Goal: Information Seeking & Learning: Learn about a topic

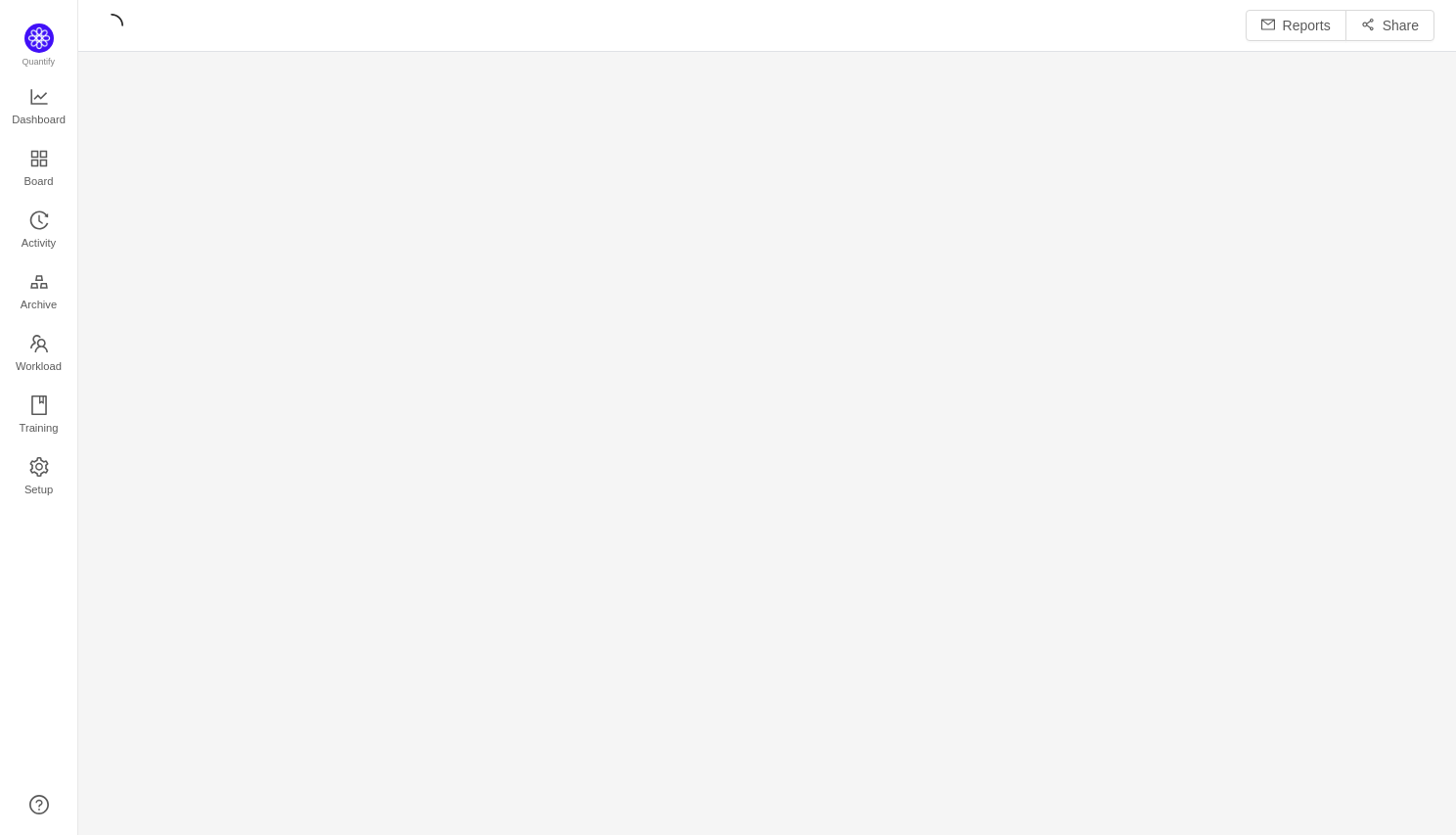
scroll to position [835, 1377]
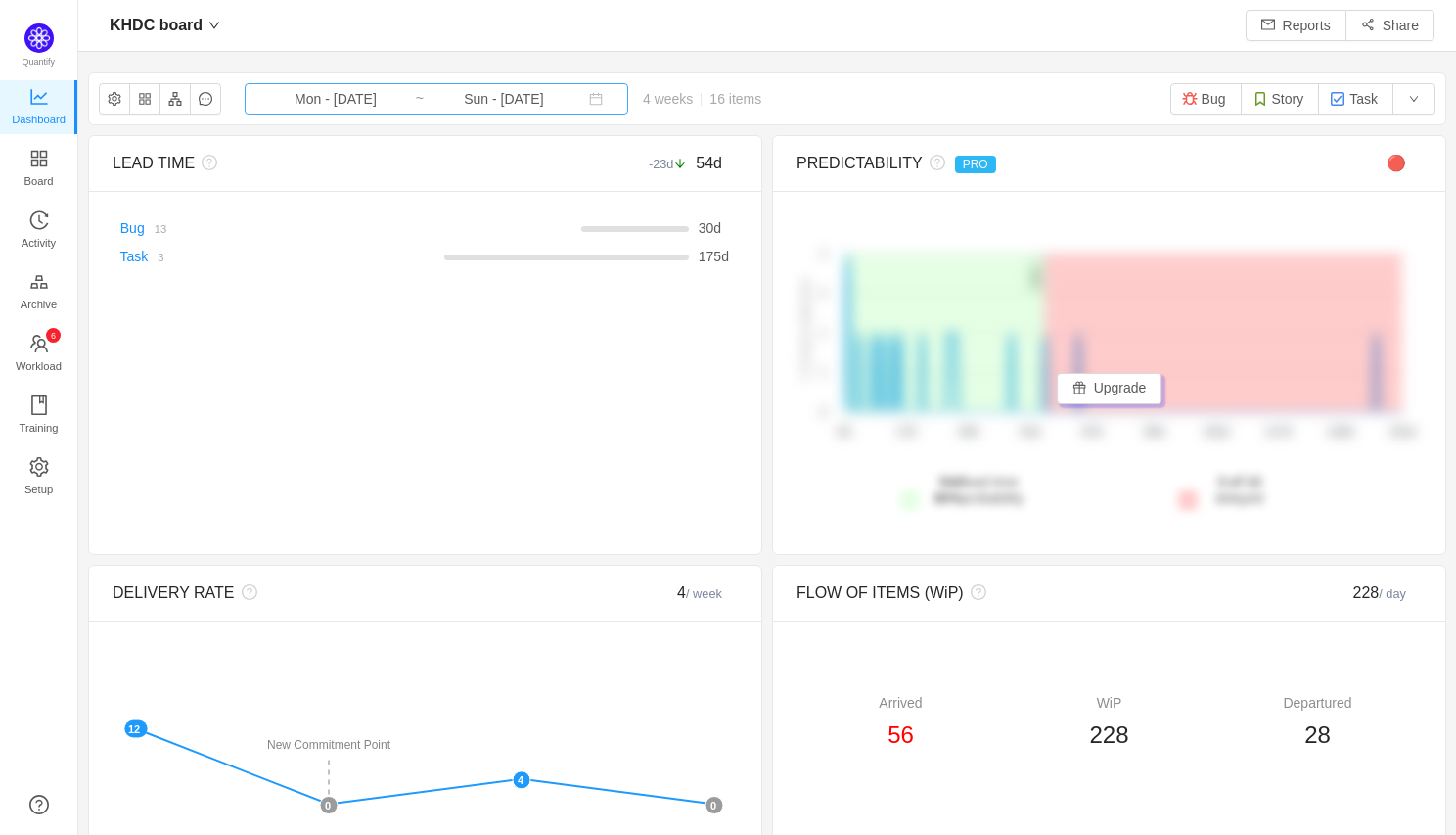
click at [448, 96] on input "Sun - [DATE]" at bounding box center [504, 99] width 159 height 22
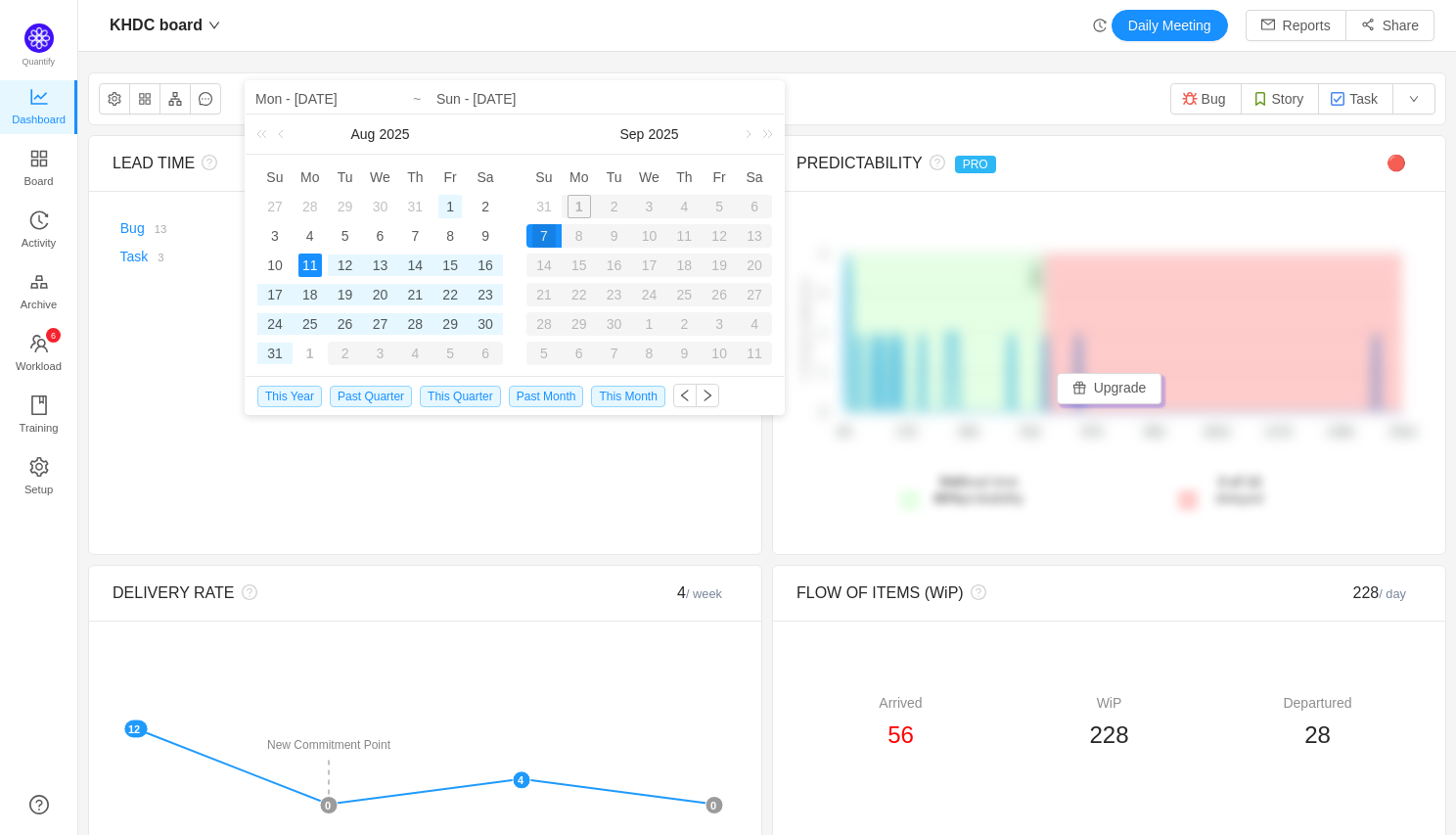
click at [445, 209] on div "1" at bounding box center [451, 207] width 24 height 24
click at [276, 349] on div "31" at bounding box center [275, 353] width 24 height 24
type input "Fri - [DATE]"
type input "Sun - [DATE]"
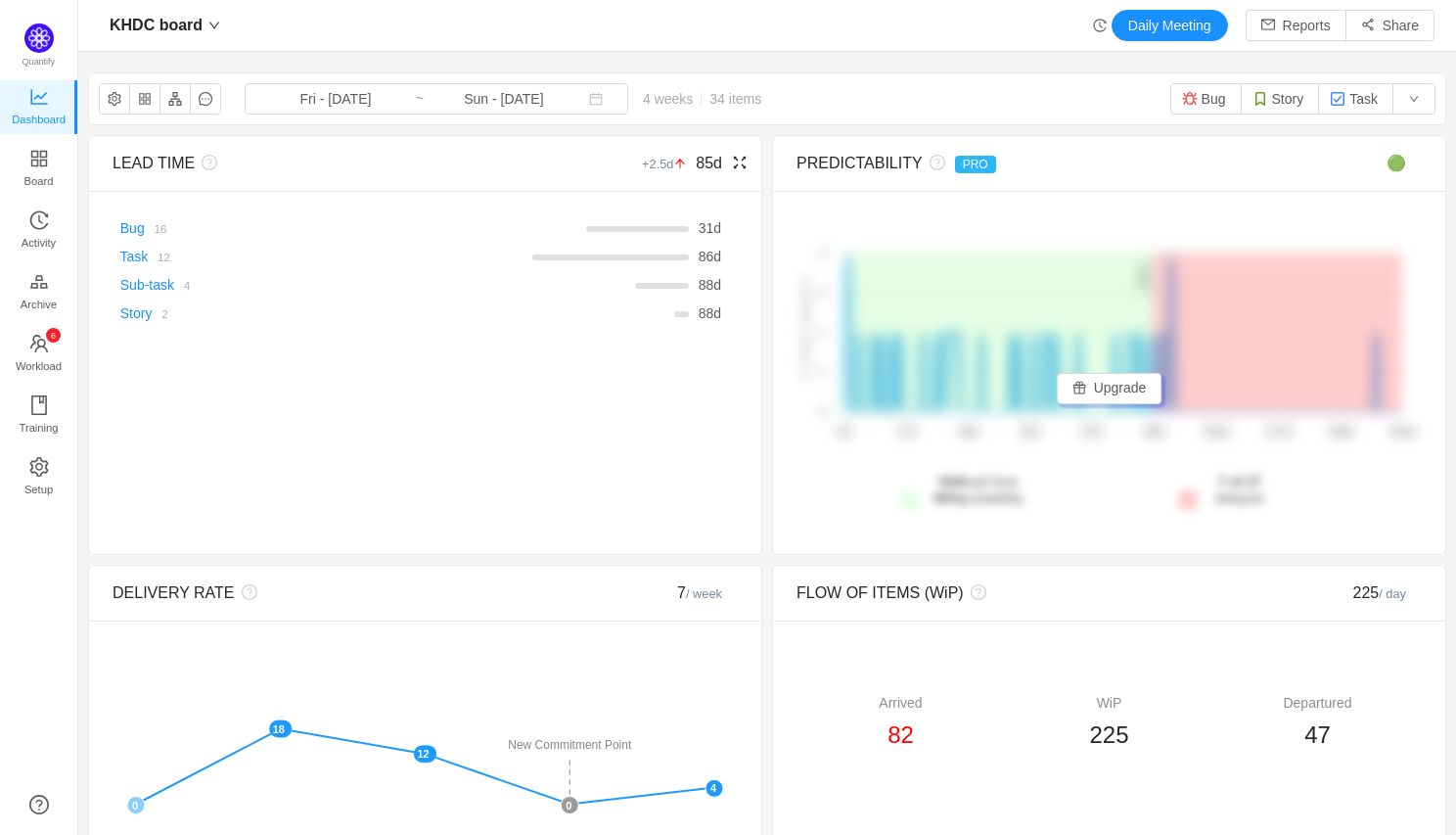
click at [737, 162] on icon "icon: fullscreen" at bounding box center [740, 163] width 16 height 16
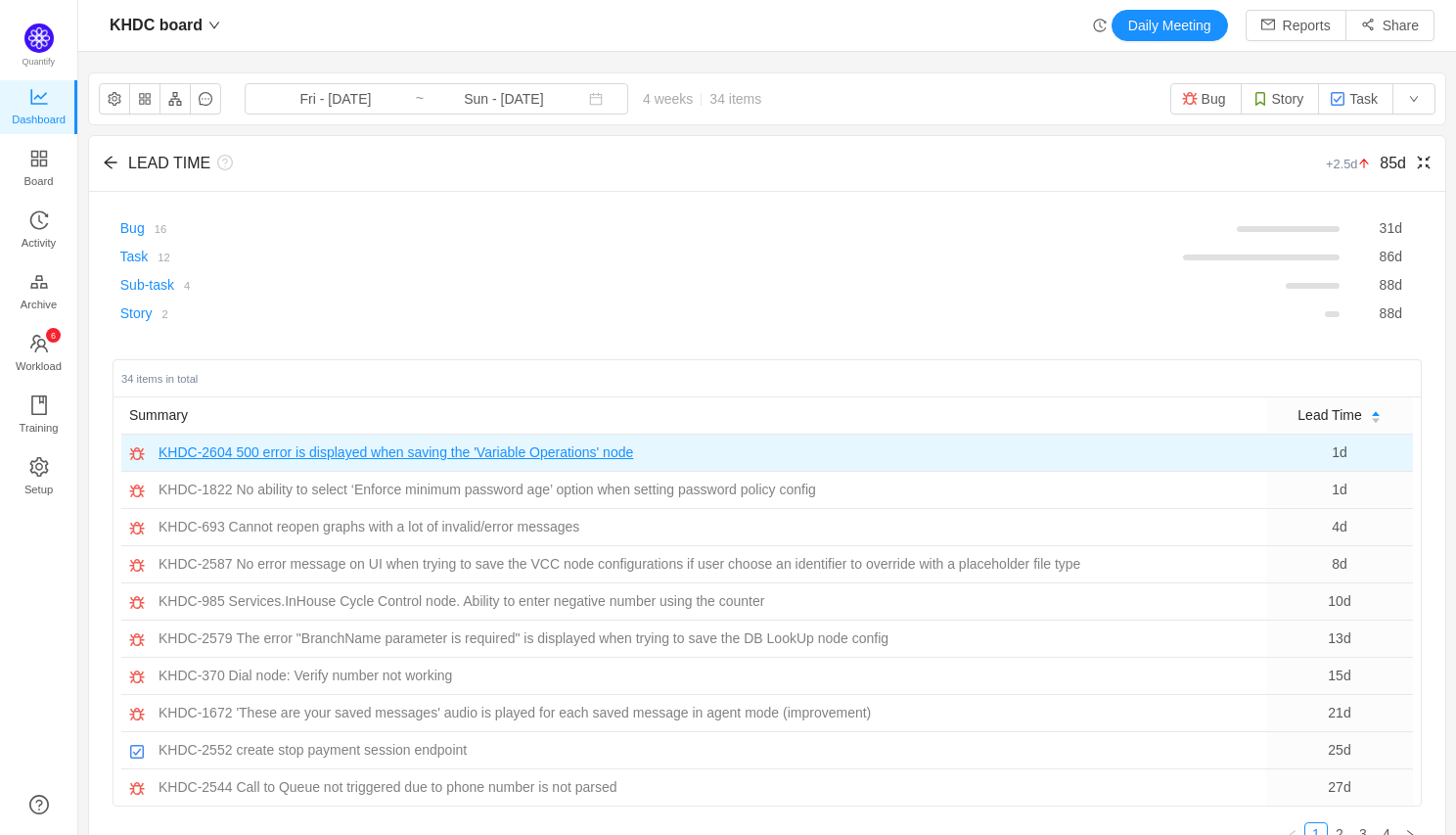
click at [501, 459] on span "500 error is displayed when saving the 'Variable Operations' node" at bounding box center [434, 452] width 397 height 21
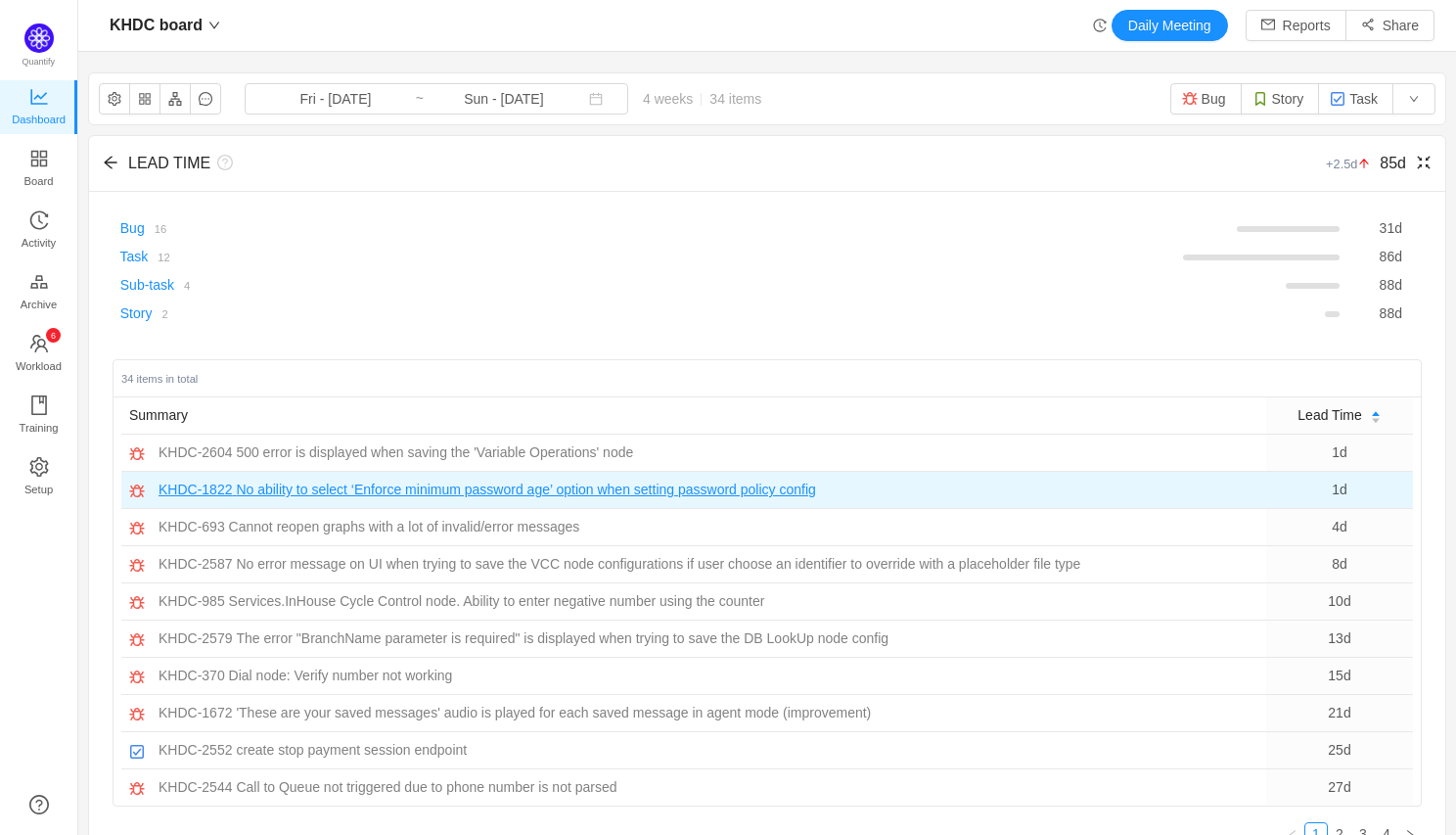
click at [303, 489] on span "No ability to select ‘Enforce minimum password age’ option when setting passwor…" at bounding box center [525, 490] width 579 height 21
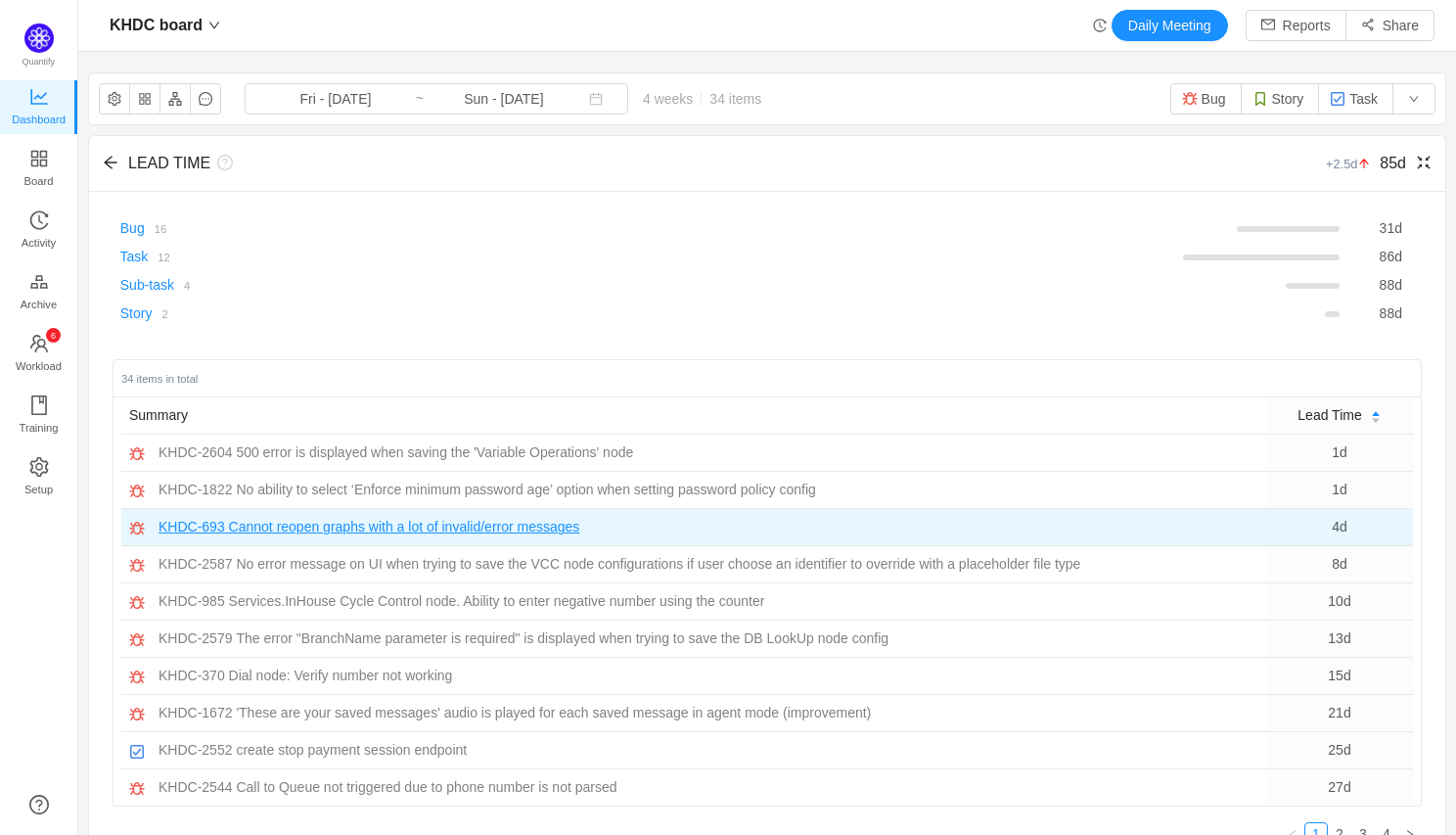
click at [515, 529] on span "Cannot reopen graphs with a lot of invalid/error messages" at bounding box center [405, 527] width 351 height 21
